Goal: Task Accomplishment & Management: Manage account settings

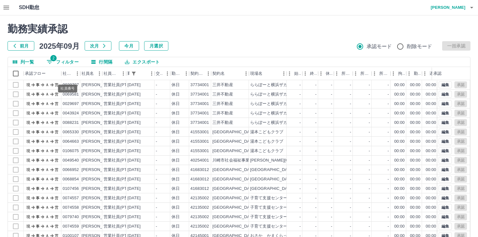
scroll to position [29, 0]
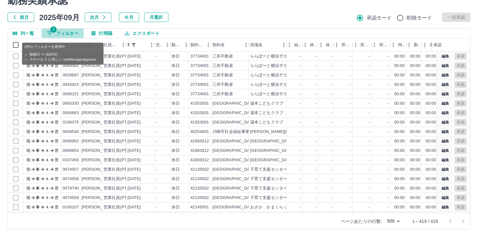
click at [69, 34] on button "2 フィルター" at bounding box center [63, 33] width 42 height 9
select select "**********"
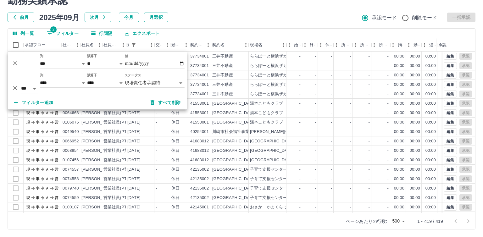
click at [131, 82] on body "SDH勤怠 [PERSON_NAME] 勤務実績承認 前月 [DATE] 次月 今月 月選択 承認モード 削除モード 一括承認 列一覧 2 フィルター 行間隔…" at bounding box center [241, 104] width 483 height 266
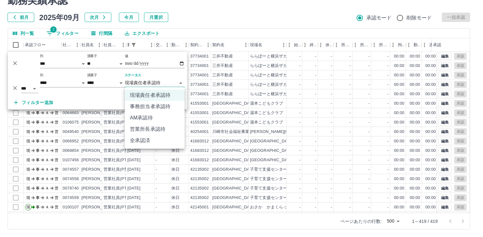
click at [134, 107] on li "事務担当者承認待" at bounding box center [155, 106] width 60 height 11
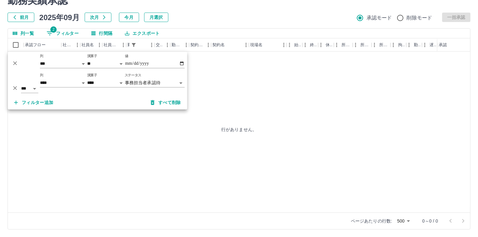
click at [138, 78] on body "**********" at bounding box center [239, 104] width 478 height 266
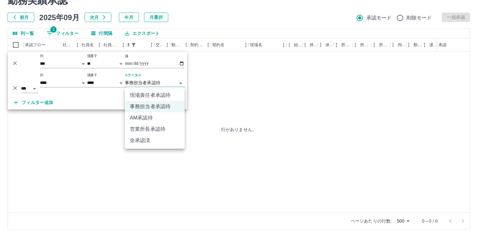
click at [142, 96] on div "フィルター追加 すべて削除" at bounding box center [97, 103] width 179 height 14
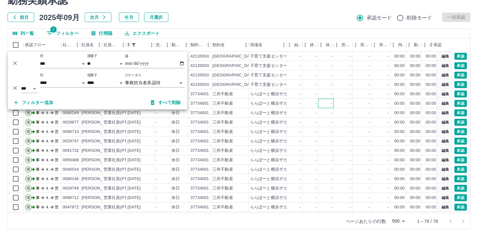
click at [330, 104] on div "-" at bounding box center [326, 103] width 16 height 9
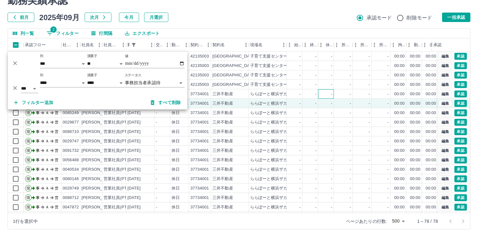
click at [331, 90] on div "-" at bounding box center [326, 93] width 16 height 9
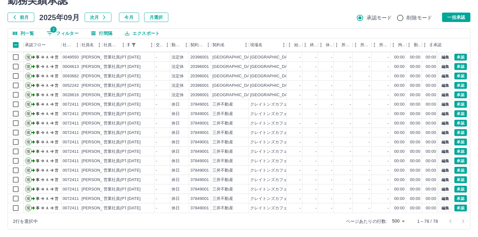
scroll to position [580, 0]
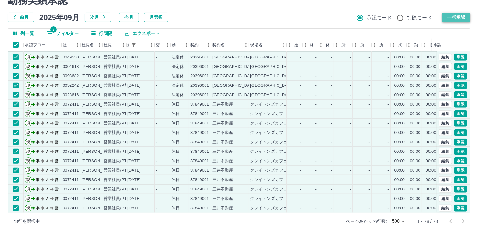
click at [460, 17] on button "一括承認" at bounding box center [456, 17] width 28 height 9
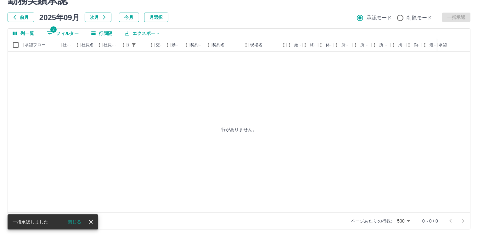
scroll to position [0, 0]
